Goal: Information Seeking & Learning: Understand process/instructions

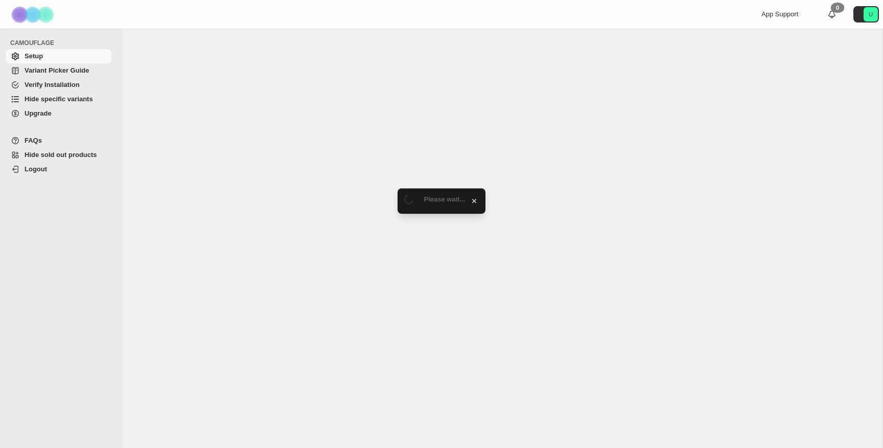
click at [70, 72] on span "Variant Picker Guide" at bounding box center [57, 70] width 64 height 8
